Goal: Communication & Community: Answer question/provide support

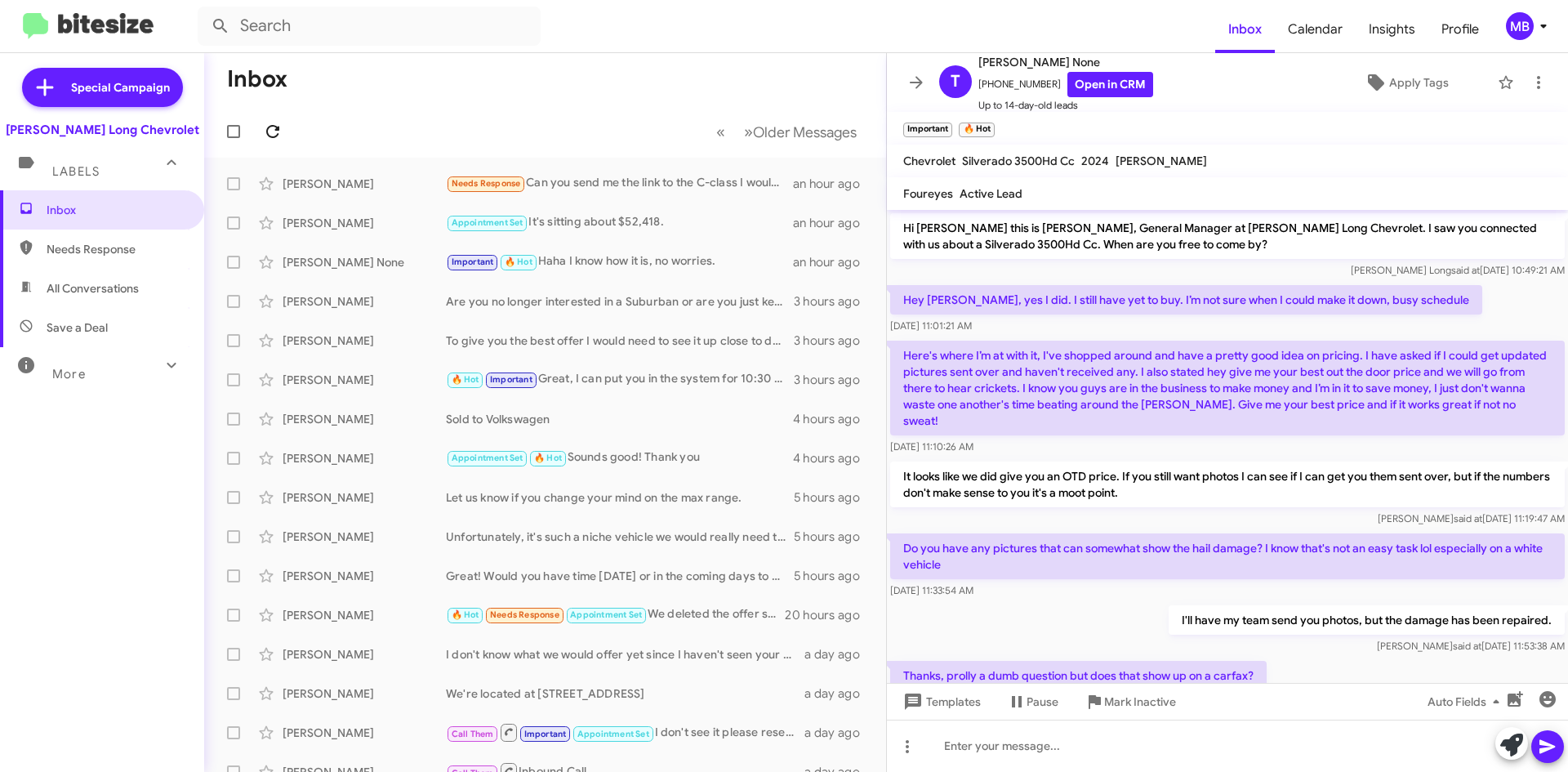
scroll to position [612, 0]
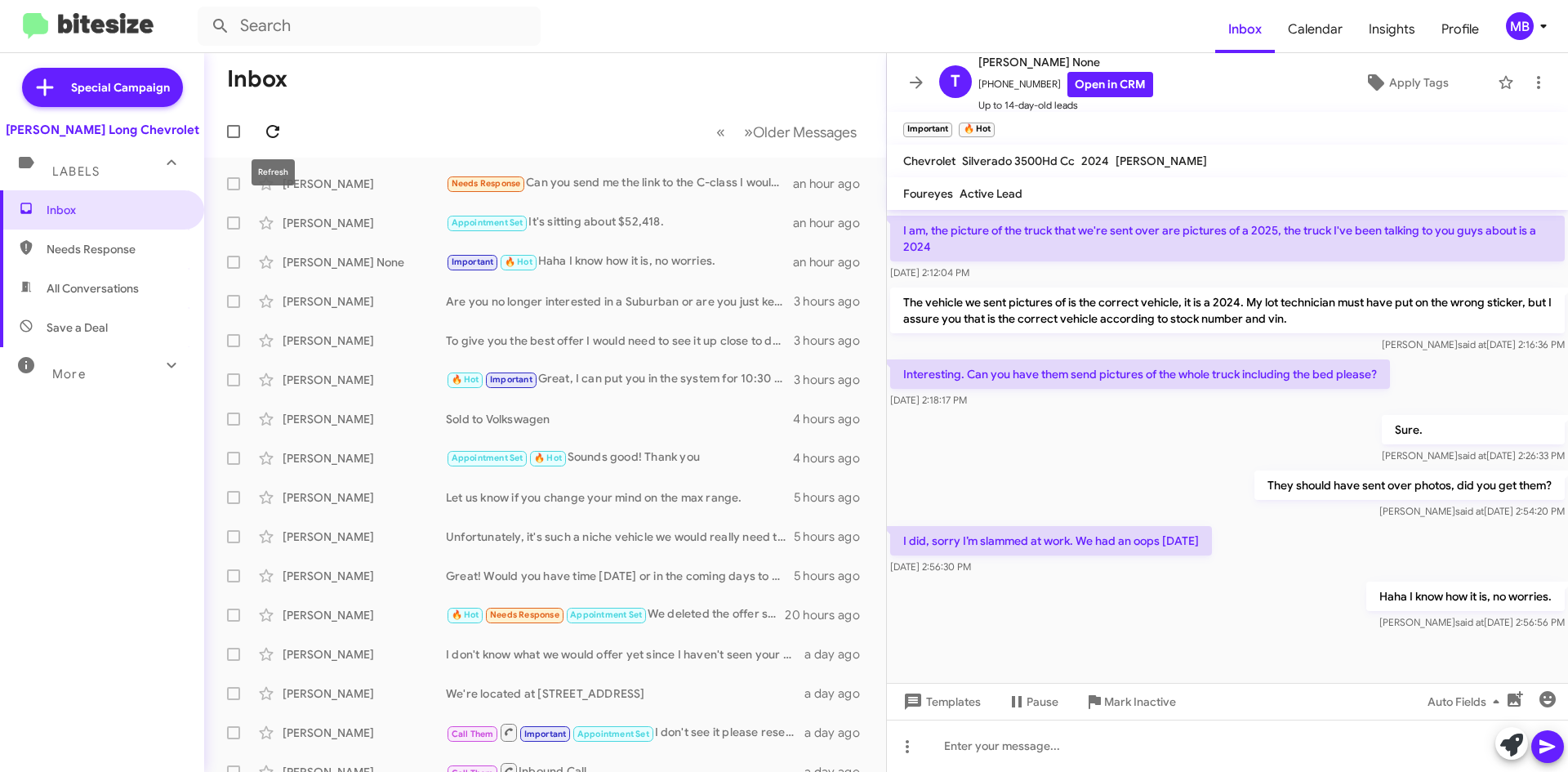
click at [272, 124] on icon at bounding box center [272, 131] width 19 height 19
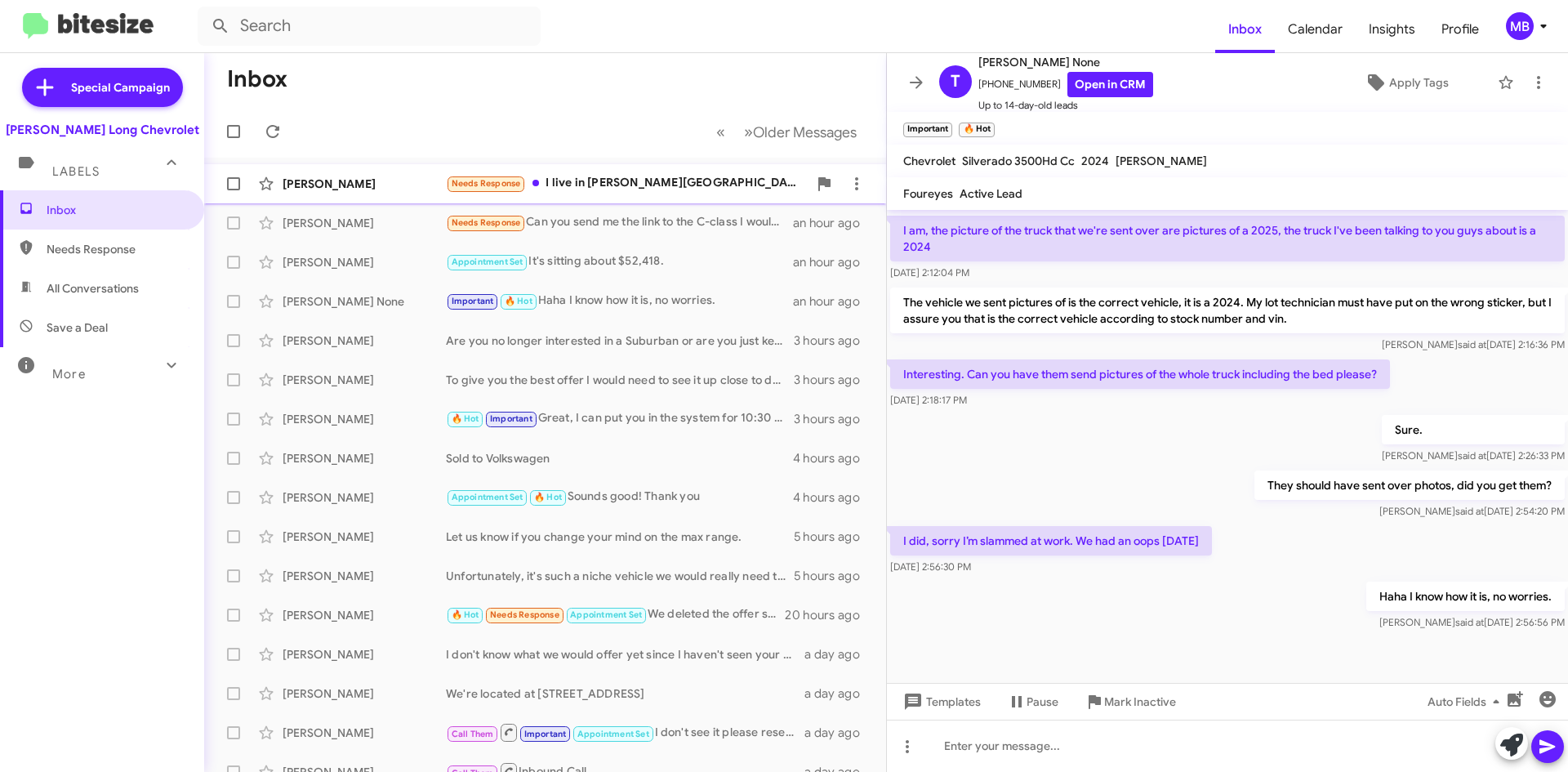
drag, startPoint x: 556, startPoint y: 174, endPoint x: 597, endPoint y: 197, distance: 47.0
click at [556, 174] on div "Needs Response I live in Craig Colorado" at bounding box center [626, 183] width 362 height 18
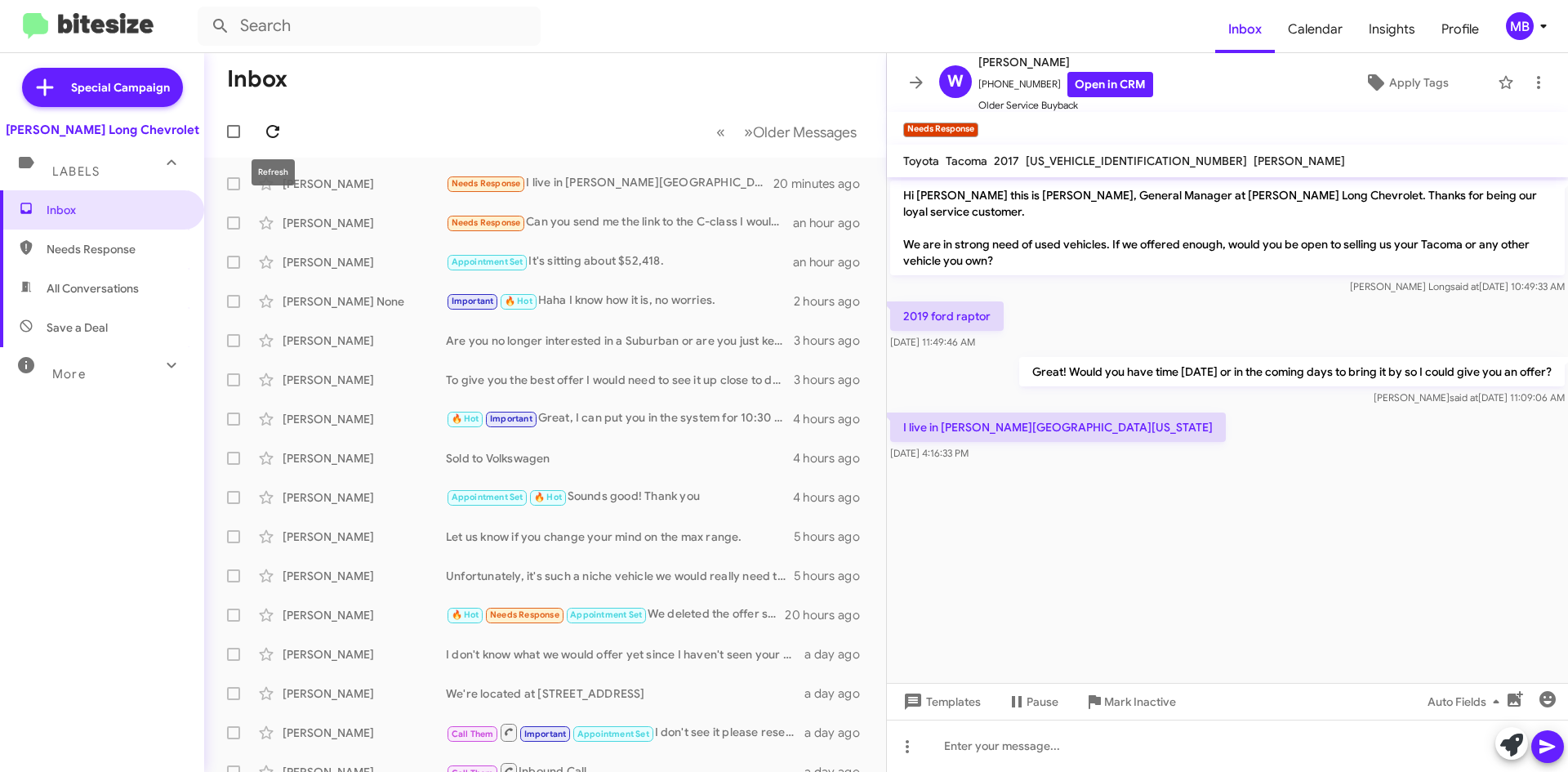
click at [284, 136] on span at bounding box center [272, 131] width 32 height 19
click at [273, 127] on icon at bounding box center [272, 131] width 13 height 13
